Goal: Navigation & Orientation: Find specific page/section

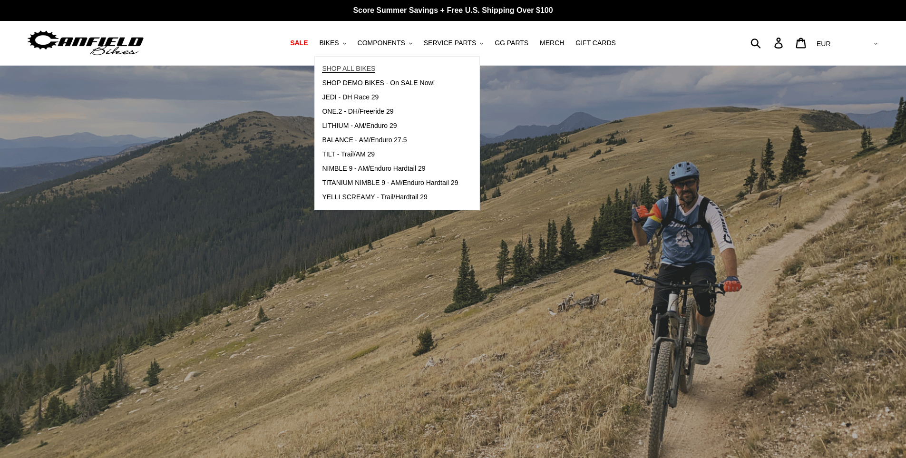
click at [356, 70] on span "SHOP ALL BIKES" at bounding box center [348, 69] width 53 height 8
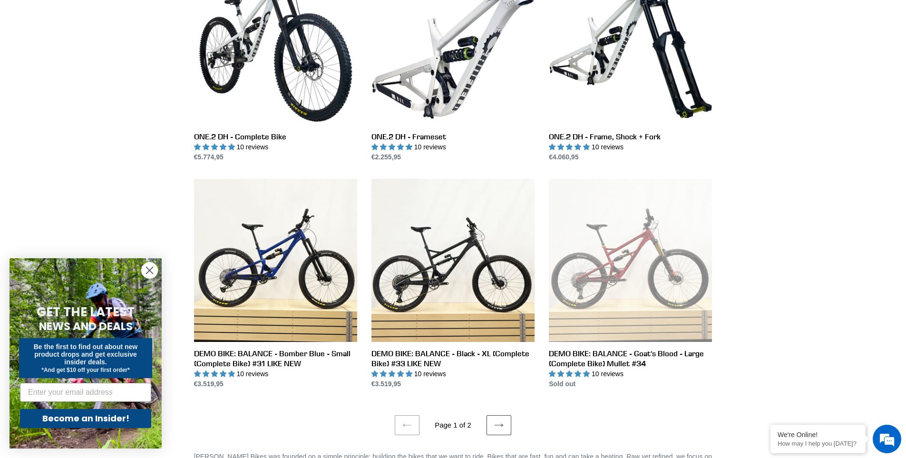
scroll to position [1807, 0]
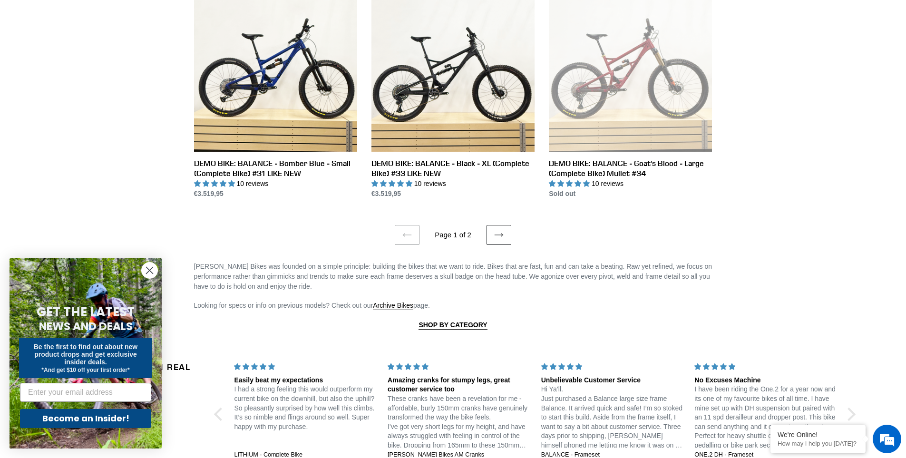
click at [495, 230] on icon at bounding box center [499, 235] width 10 height 10
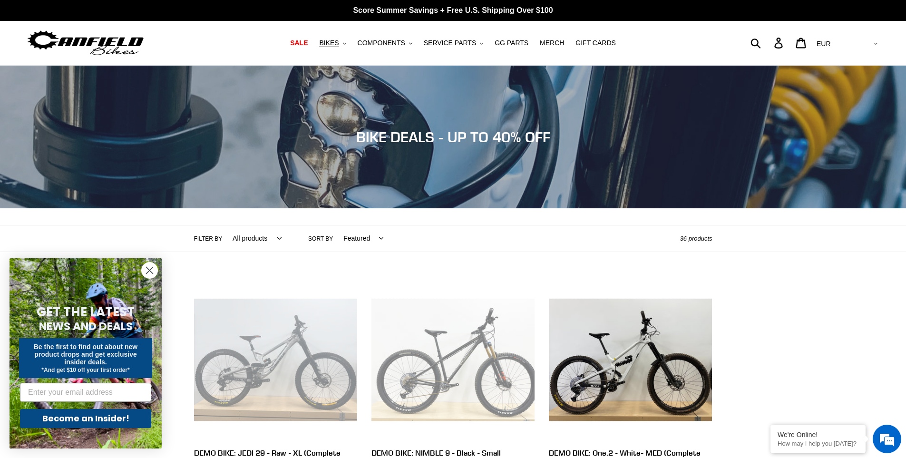
click at [390, 34] on nav "SALE BIKES .cls-1{fill:#231f20} SHOP ALL BIKES SHOP DEMO BIKES - On SALE Now! J…" at bounding box center [453, 43] width 427 height 44
click at [390, 41] on span "COMPONENTS" at bounding box center [382, 43] width 48 height 8
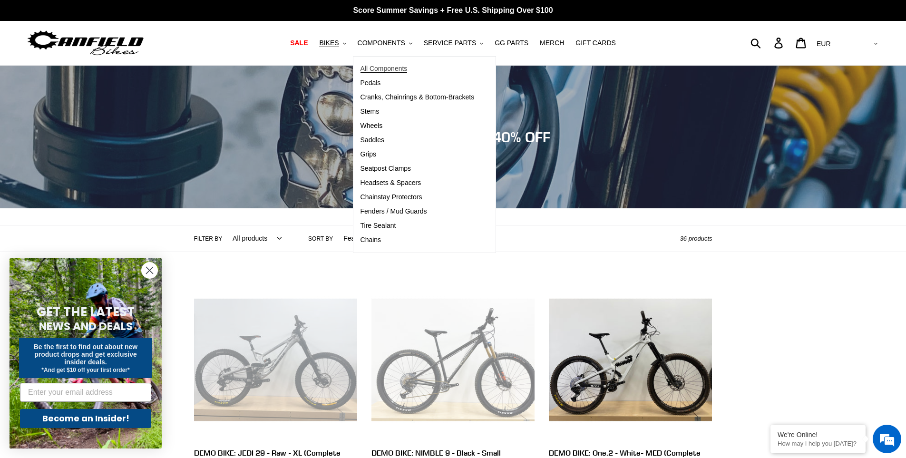
click at [396, 65] on span "All Components" at bounding box center [384, 69] width 47 height 8
